Goal: Task Accomplishment & Management: Manage account settings

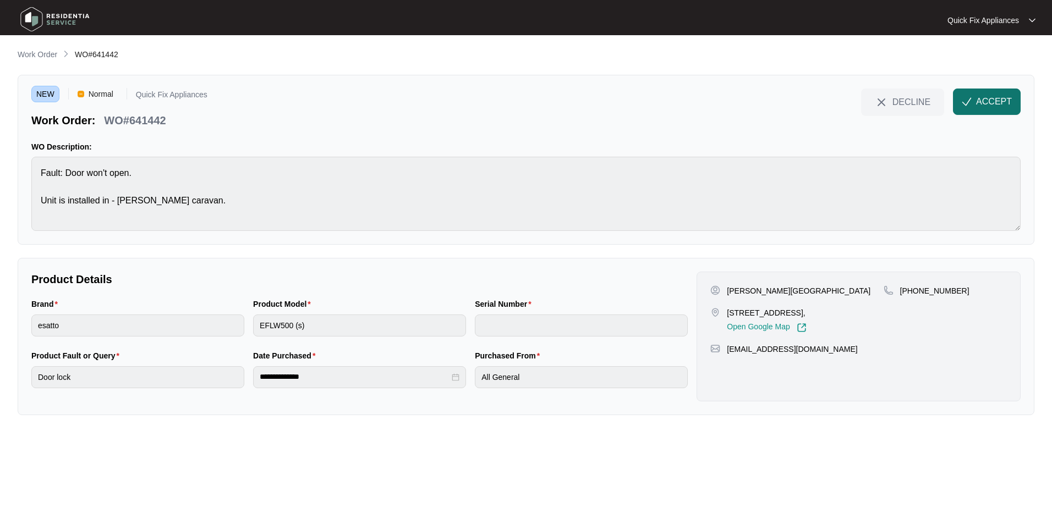
click at [983, 104] on span "ACCEPT" at bounding box center [994, 101] width 36 height 13
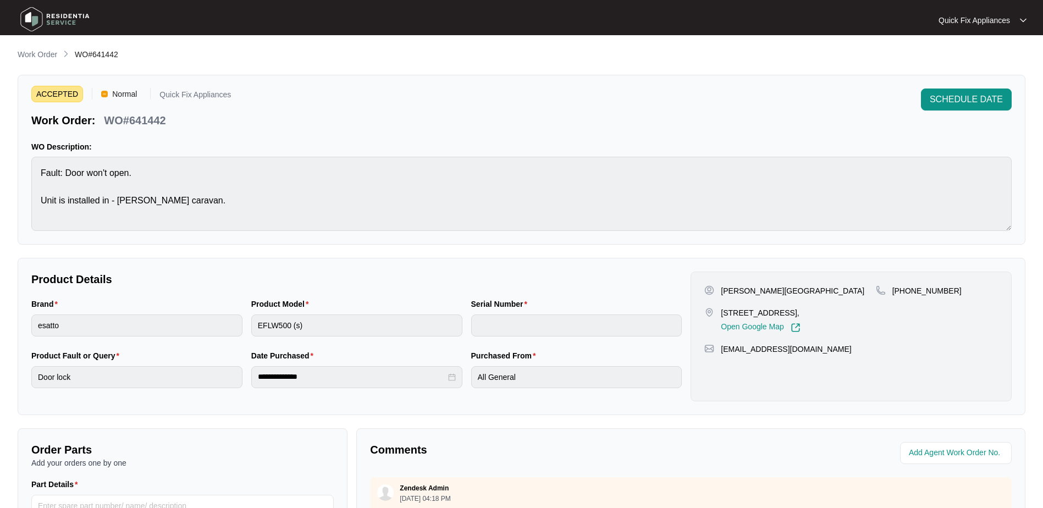
drag, startPoint x: 721, startPoint y: 311, endPoint x: 862, endPoint y: 313, distance: 141.9
click at [862, 313] on div "[STREET_ADDRESS], Open Google Map" at bounding box center [790, 319] width 171 height 25
copy p "[STREET_ADDRESS]"
drag, startPoint x: 193, startPoint y: 124, endPoint x: 131, endPoint y: 120, distance: 62.3
click at [131, 120] on div "Work Order: WO#641442" at bounding box center [131, 118] width 200 height 19
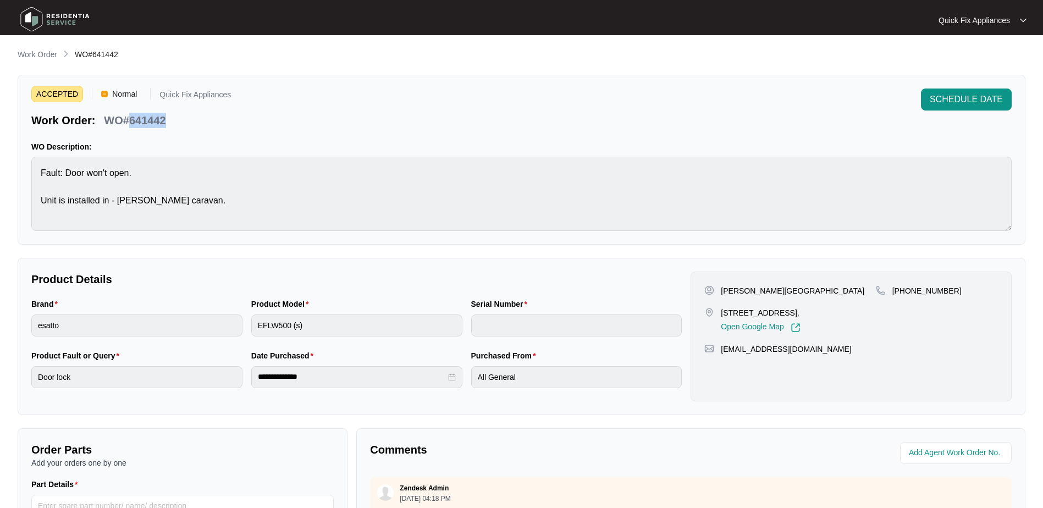
copy p "641442"
click at [30, 166] on div "ACCEPTED Normal Quick Fix Appliances Work Order: WO#641442 SCHEDULE DATE WO Des…" at bounding box center [522, 160] width 1008 height 170
drag, startPoint x: 960, startPoint y: 288, endPoint x: 905, endPoint y: 293, distance: 55.2
click at [905, 293] on div "[PHONE_NUMBER]" at bounding box center [937, 290] width 122 height 11
copy p "269228307"
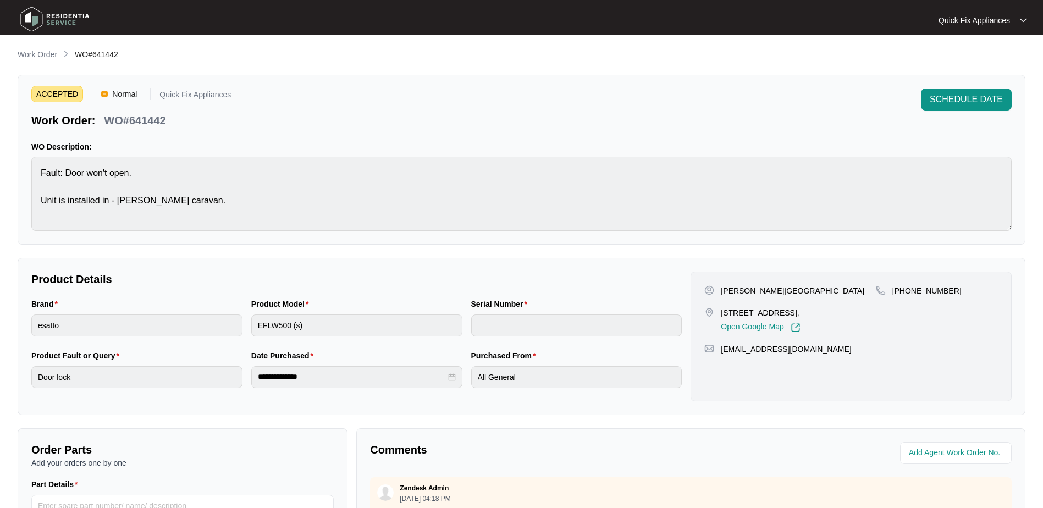
click at [735, 289] on p "[PERSON_NAME][GEOGRAPHIC_DATA]" at bounding box center [793, 290] width 144 height 11
copy p "[PERSON_NAME]"
click at [970, 99] on span "SCHEDULE DATE" at bounding box center [966, 99] width 73 height 13
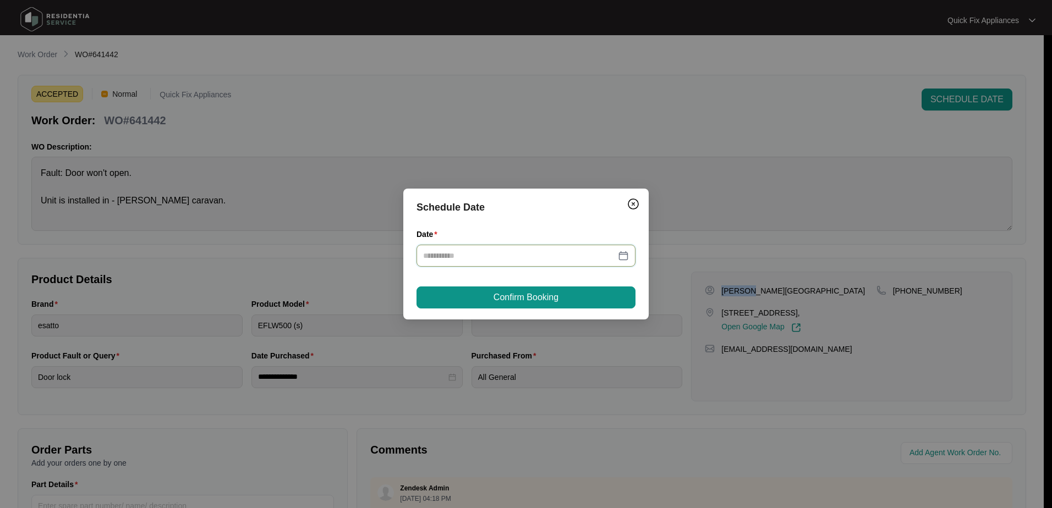
click at [523, 251] on input "Date" at bounding box center [519, 256] width 193 height 12
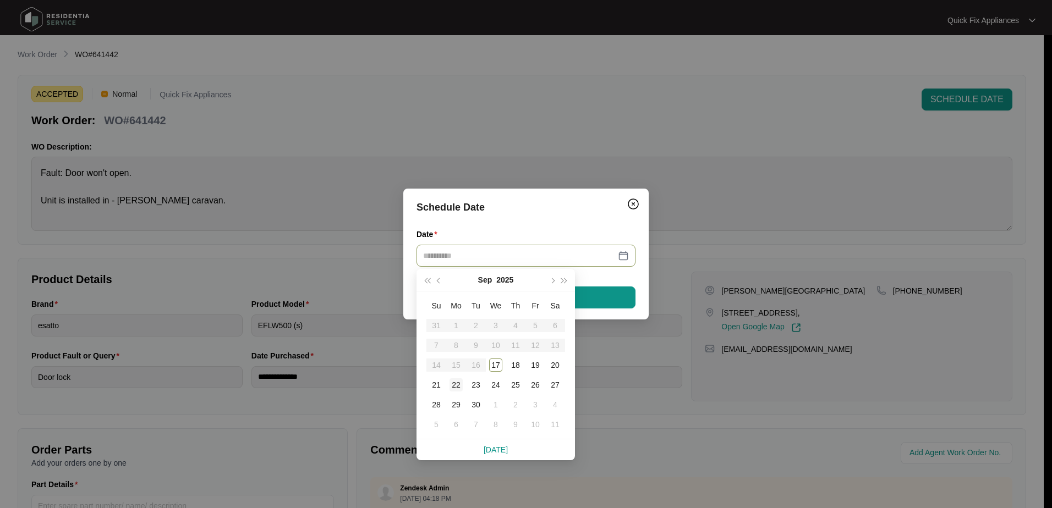
click at [455, 385] on div "22" at bounding box center [455, 384] width 13 height 13
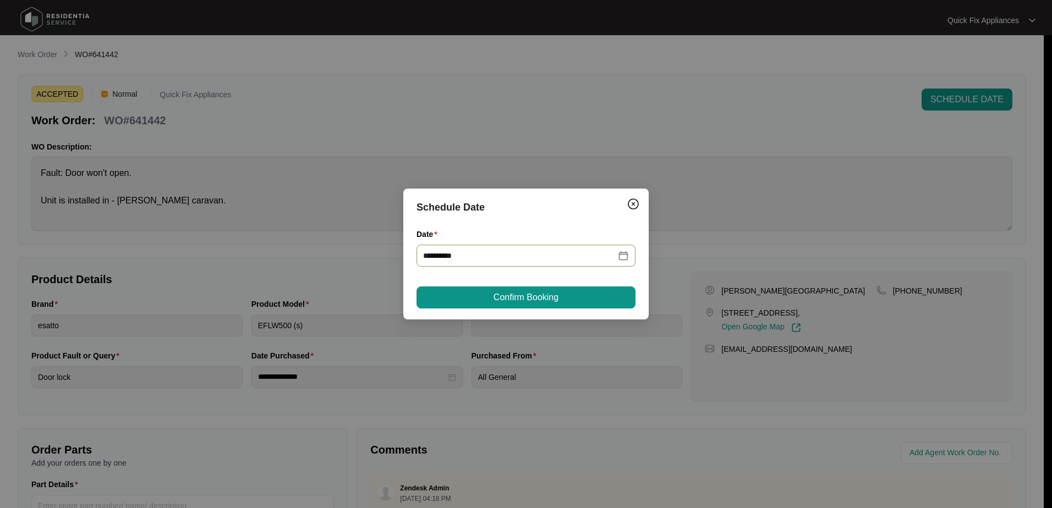
type input "**********"
click at [562, 297] on button "Confirm Booking" at bounding box center [525, 298] width 219 height 22
